Goal: Navigation & Orientation: Find specific page/section

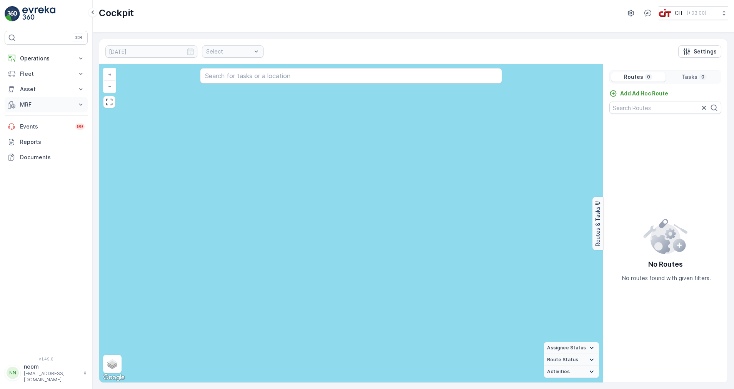
click at [28, 103] on p "MRF" at bounding box center [46, 105] width 52 height 8
click at [38, 116] on p "Inbounds & Outbound" at bounding box center [48, 118] width 56 height 8
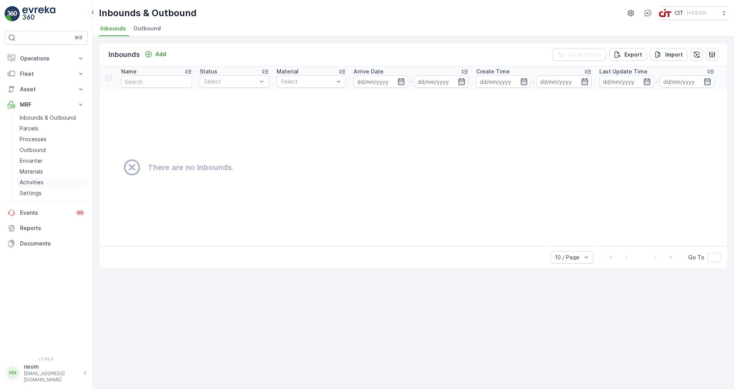
click at [32, 184] on p "Activities" at bounding box center [32, 182] width 24 height 8
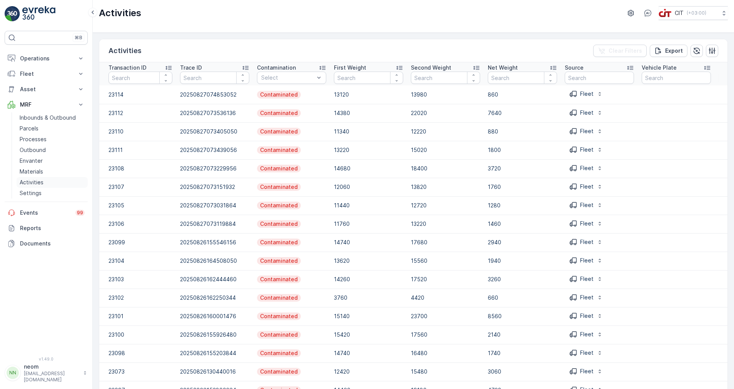
click at [32, 181] on p "Activities" at bounding box center [32, 182] width 24 height 8
